Goal: Task Accomplishment & Management: Use online tool/utility

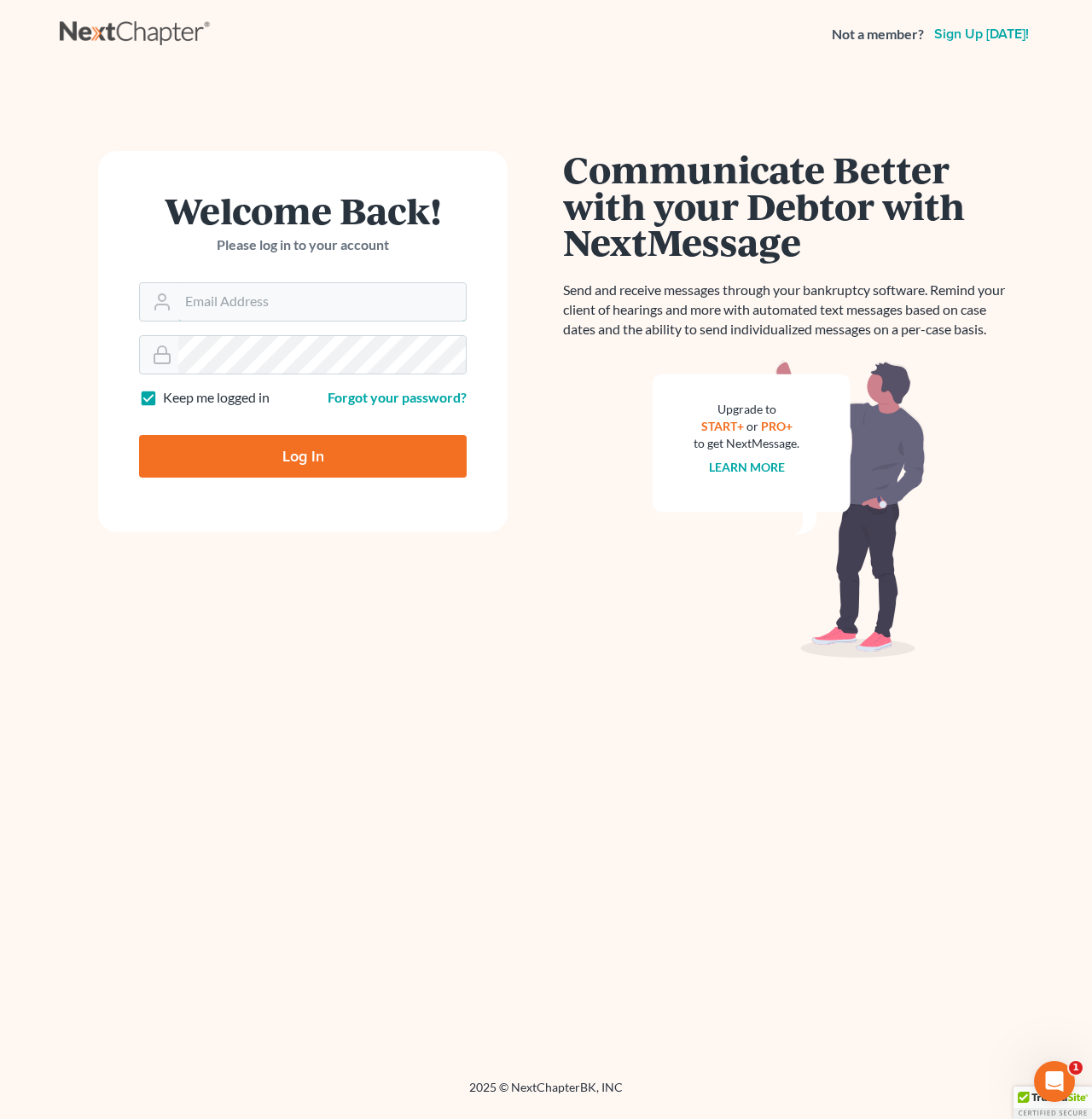
type input "[EMAIL_ADDRESS][DOMAIN_NAME]"
click at [388, 458] on input "Log In" at bounding box center [302, 456] width 327 height 43
type input "Thinking..."
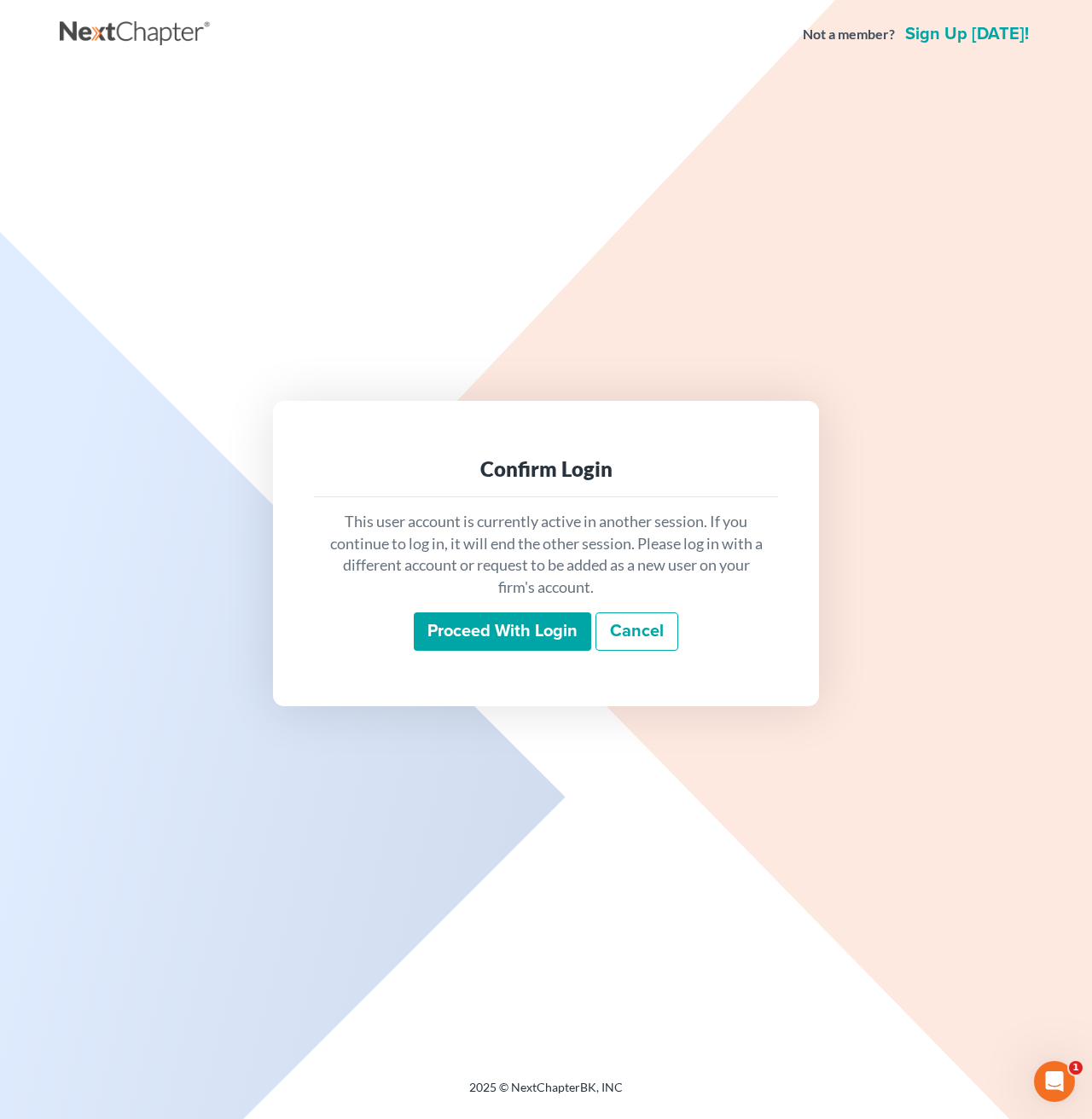
click at [464, 638] on input "Proceed with login" at bounding box center [501, 632] width 177 height 39
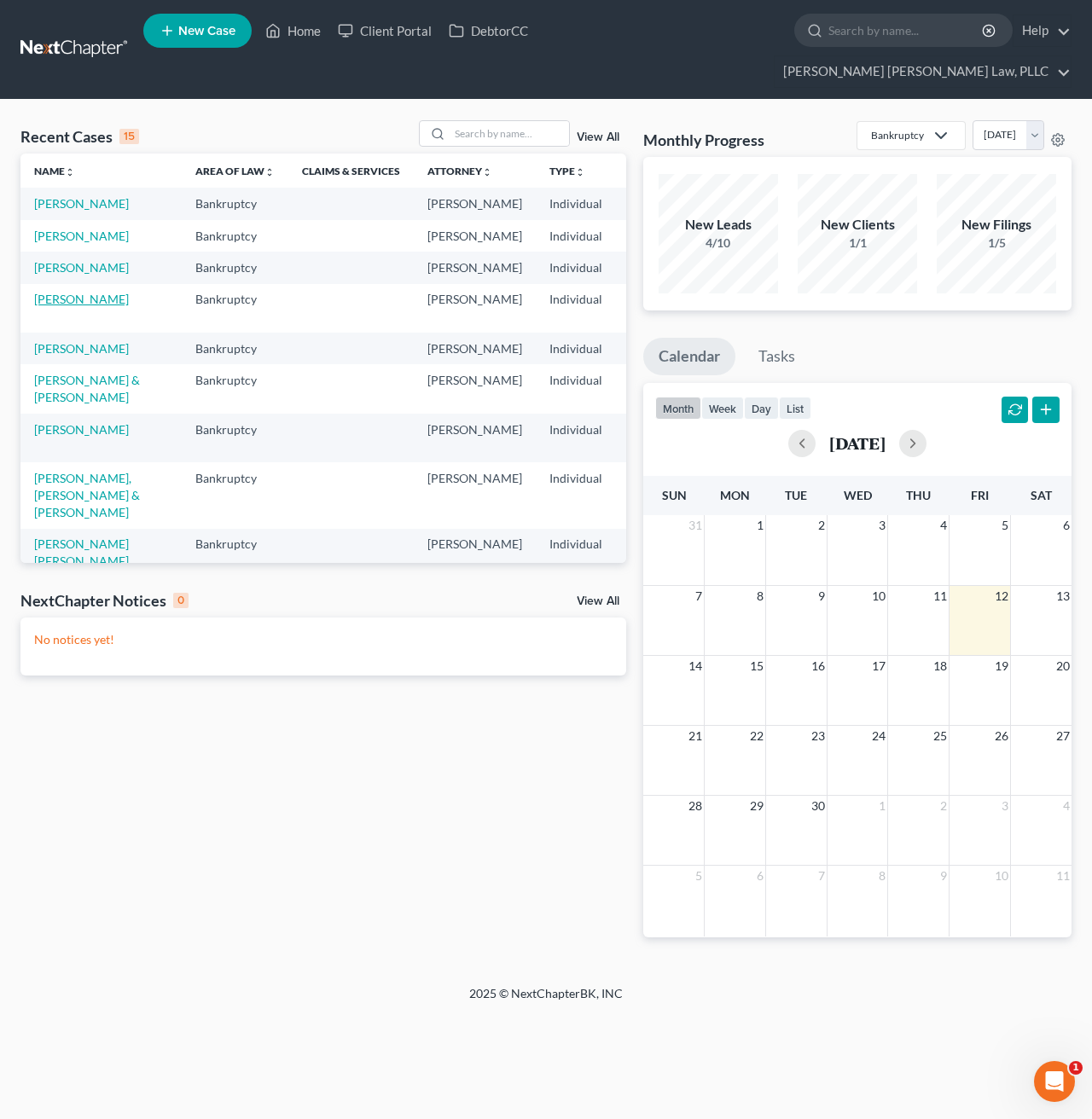
click at [48, 306] on link "[PERSON_NAME]" at bounding box center [81, 299] width 95 height 14
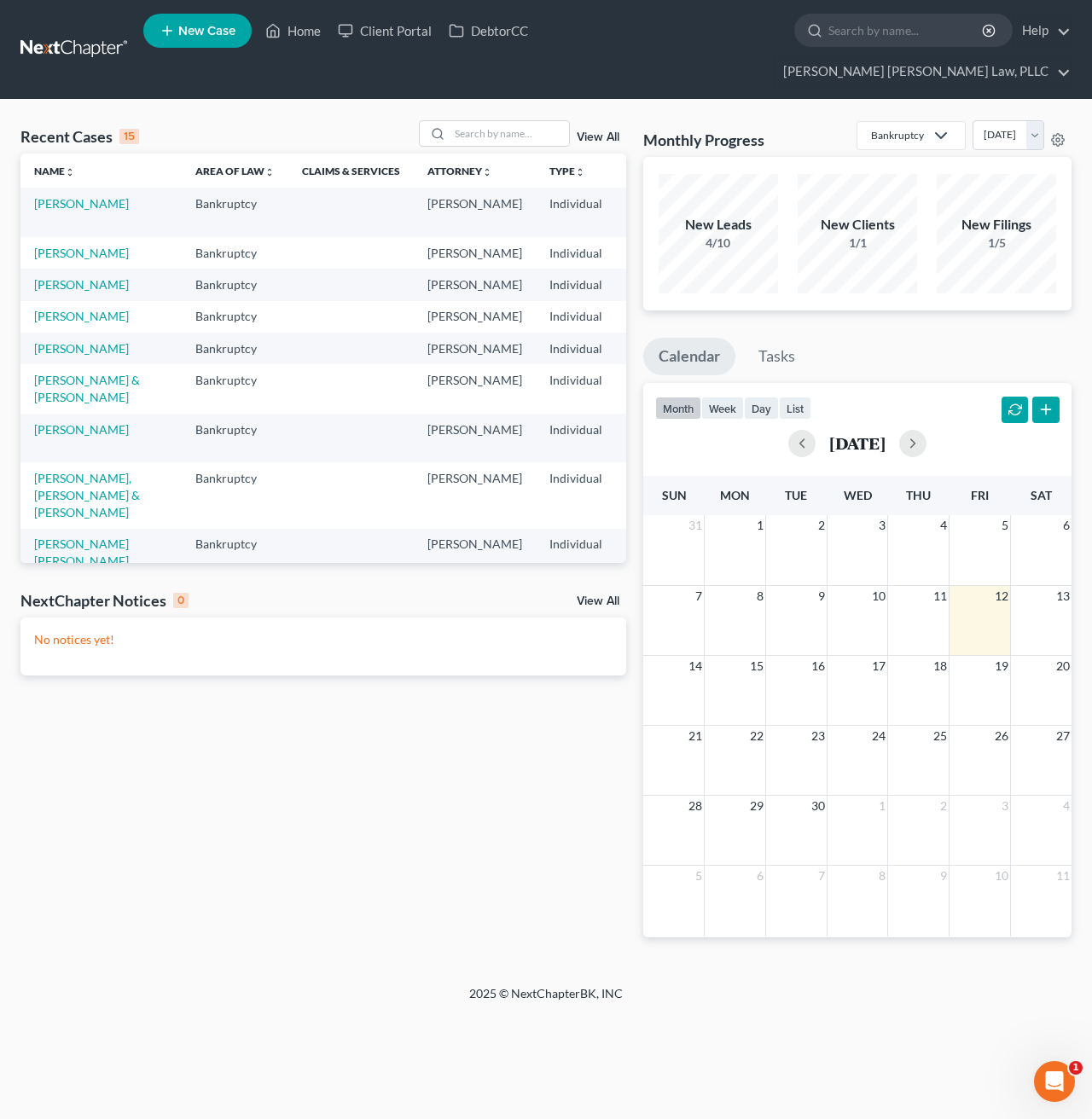
click at [35, 188] on td "[PERSON_NAME]" at bounding box center [100, 212] width 161 height 49
click at [58, 196] on link "[PERSON_NAME]" at bounding box center [81, 203] width 95 height 14
click at [56, 196] on link "[PERSON_NAME]" at bounding box center [81, 203] width 95 height 14
